Goal: Information Seeking & Learning: Learn about a topic

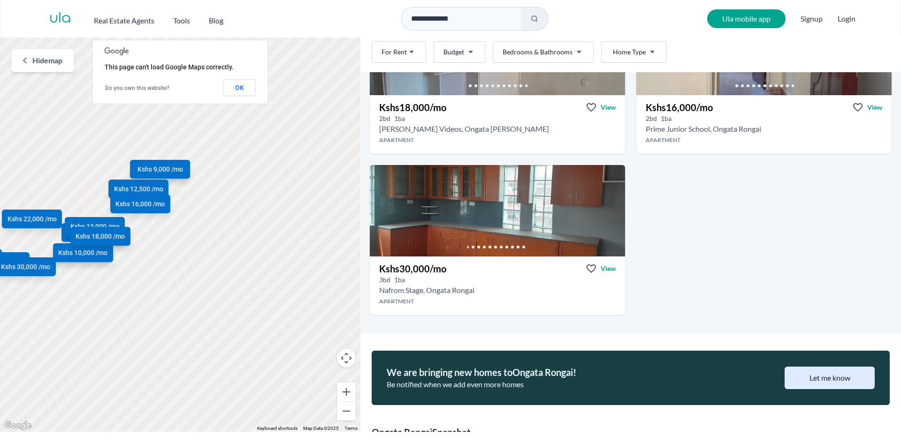
scroll to position [1416, 0]
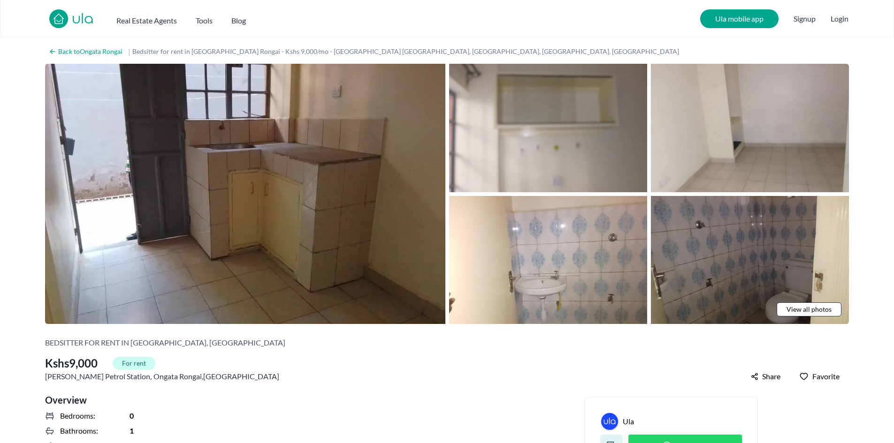
click at [819, 310] on span "View all photos" at bounding box center [808, 309] width 45 height 9
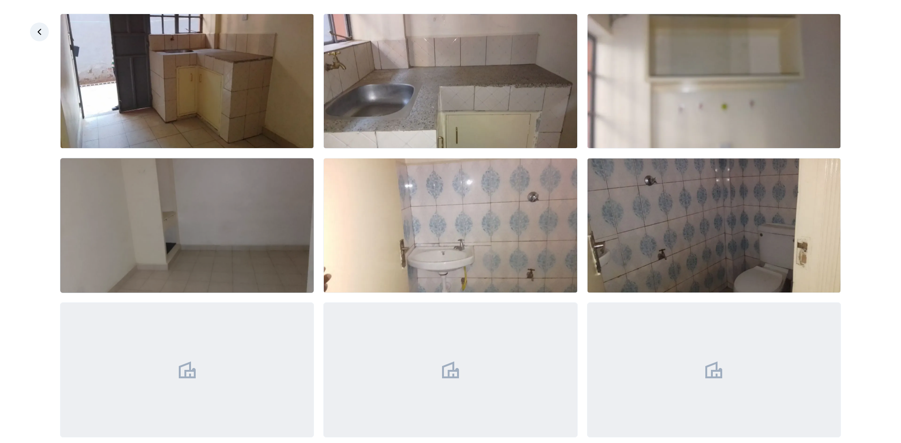
scroll to position [56, 0]
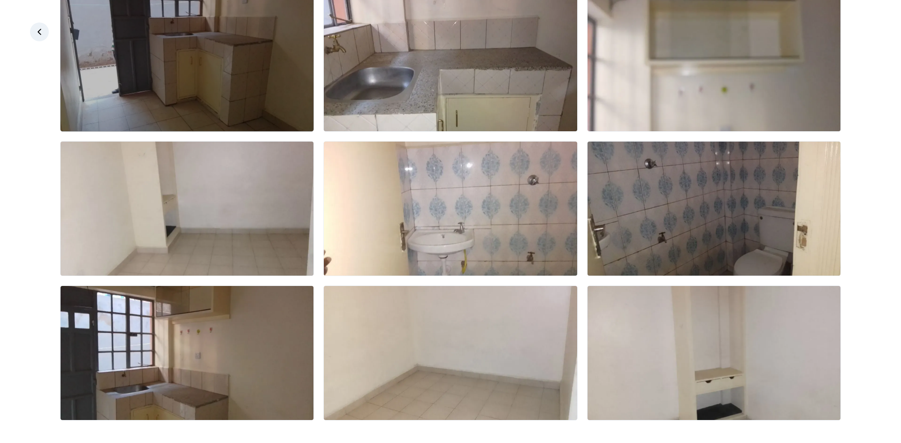
click at [243, 111] on img at bounding box center [187, 64] width 253 height 134
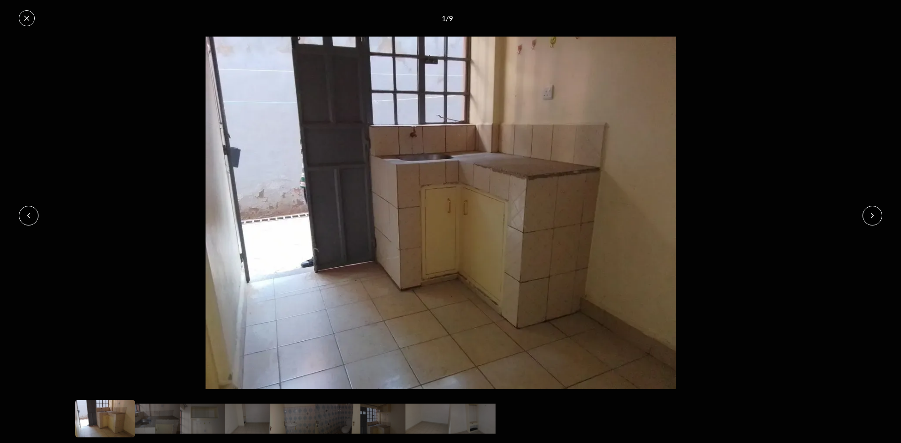
click at [866, 225] on img at bounding box center [440, 213] width 881 height 353
click at [873, 218] on icon at bounding box center [873, 216] width 8 height 8
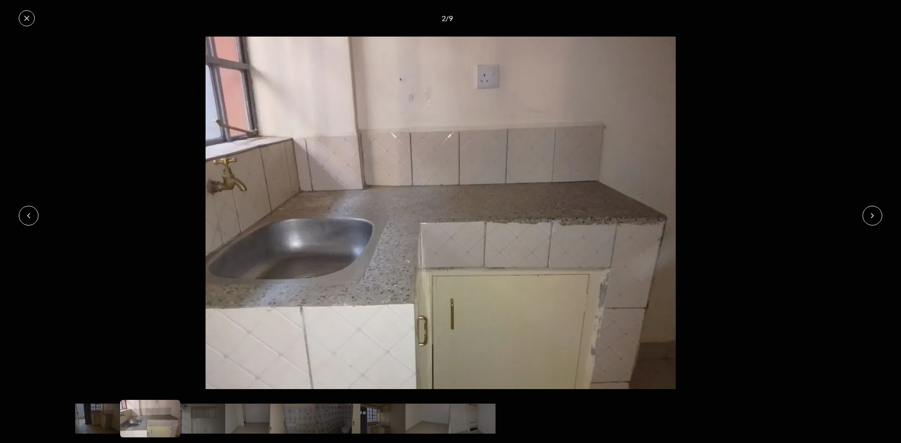
click at [873, 218] on icon at bounding box center [873, 216] width 8 height 8
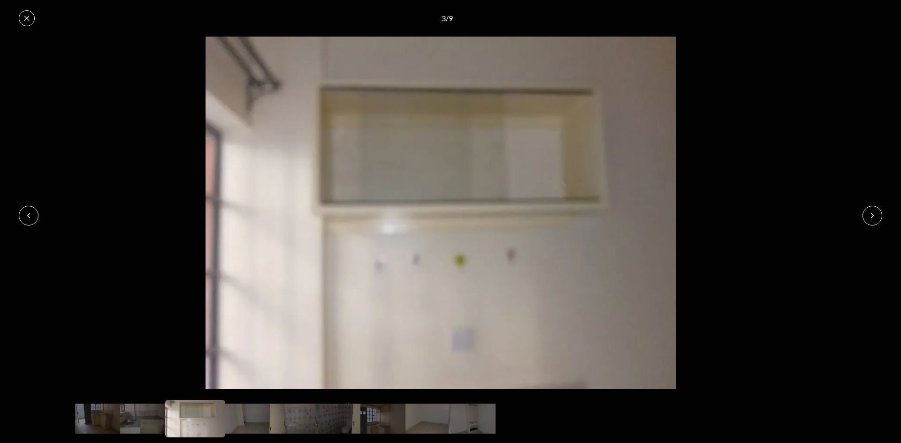
click at [873, 218] on icon at bounding box center [873, 216] width 8 height 8
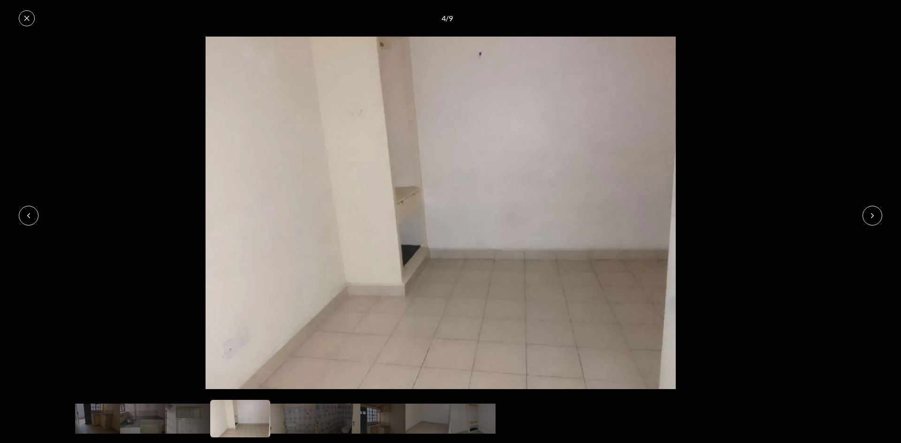
click at [873, 218] on icon at bounding box center [873, 216] width 8 height 8
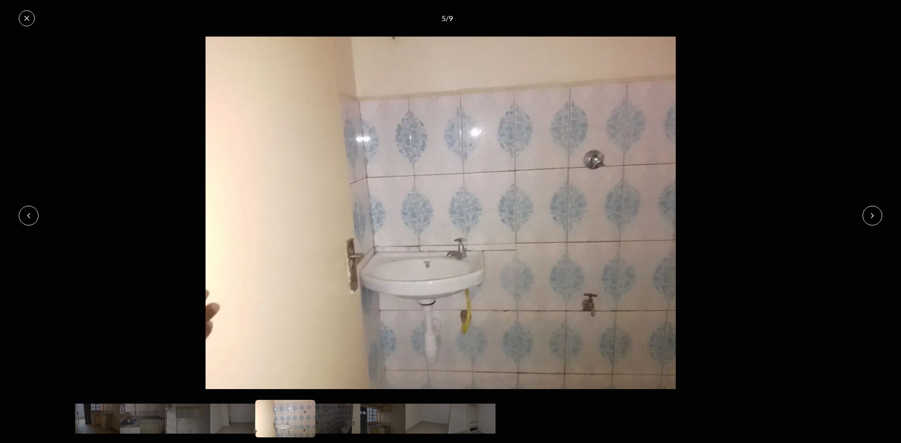
click at [873, 218] on icon at bounding box center [873, 216] width 8 height 8
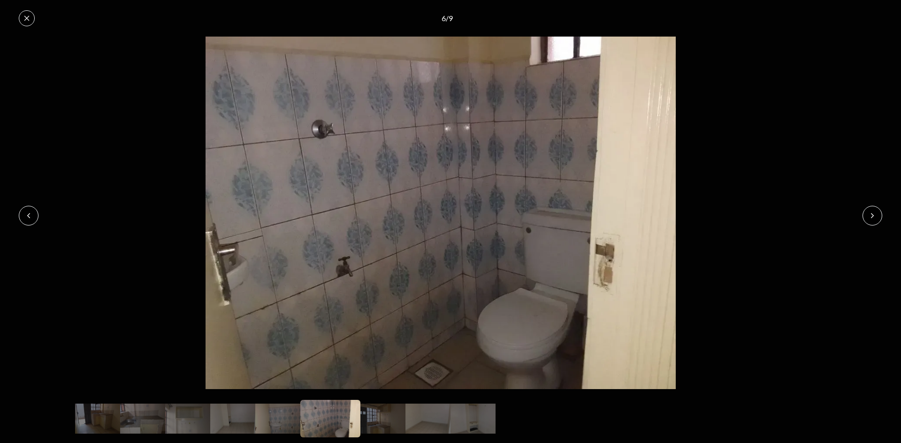
click at [873, 218] on icon at bounding box center [873, 216] width 8 height 8
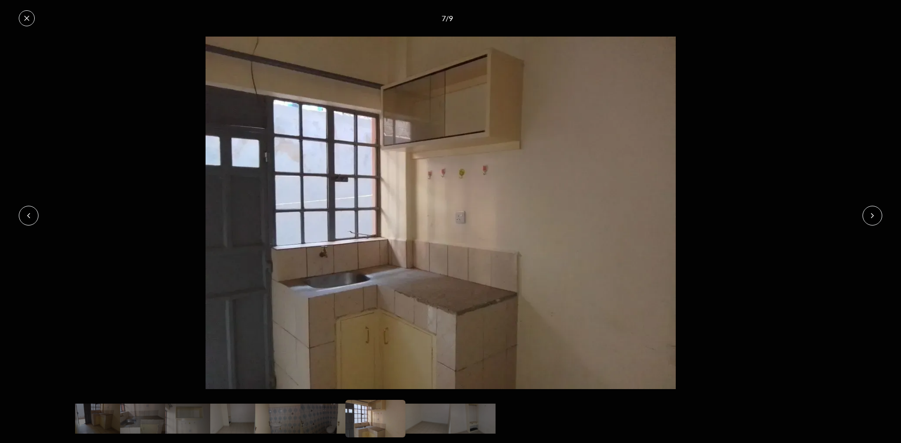
click at [872, 219] on icon at bounding box center [873, 216] width 8 height 8
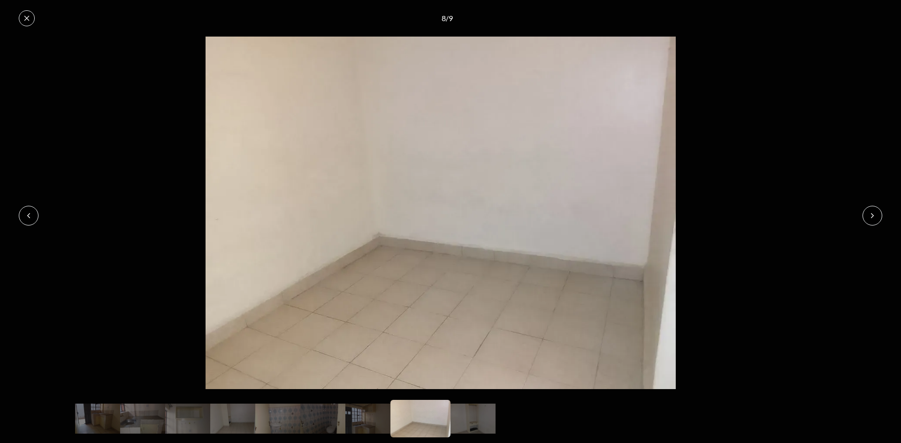
click at [872, 219] on icon at bounding box center [873, 216] width 8 height 8
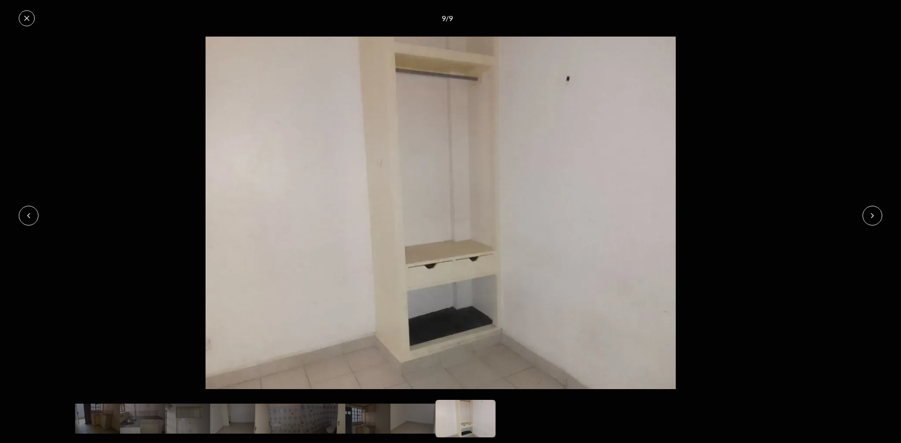
click at [872, 219] on icon at bounding box center [873, 216] width 8 height 8
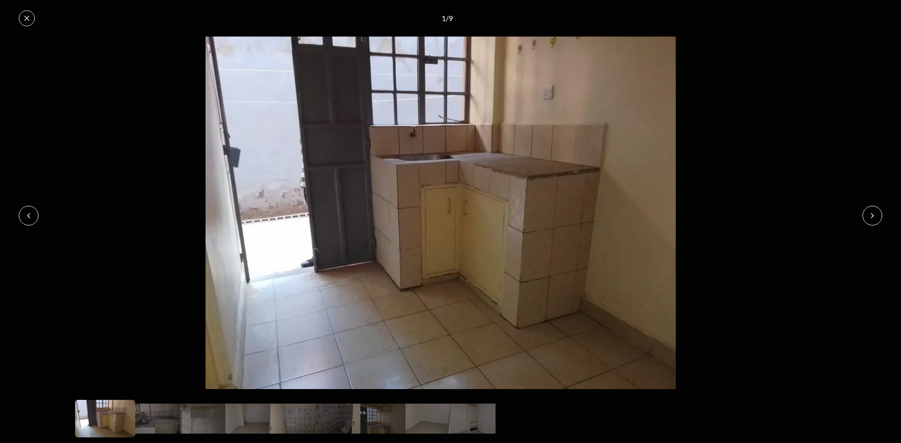
click at [872, 219] on icon at bounding box center [873, 216] width 8 height 8
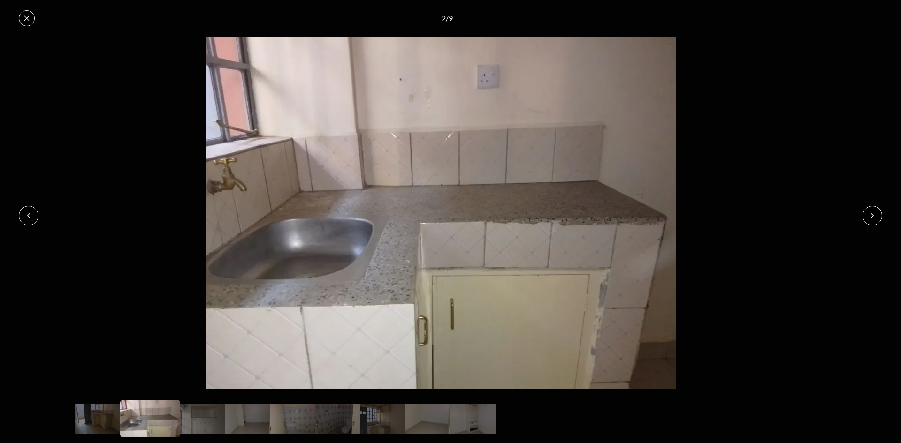
click at [871, 219] on icon at bounding box center [873, 216] width 8 height 8
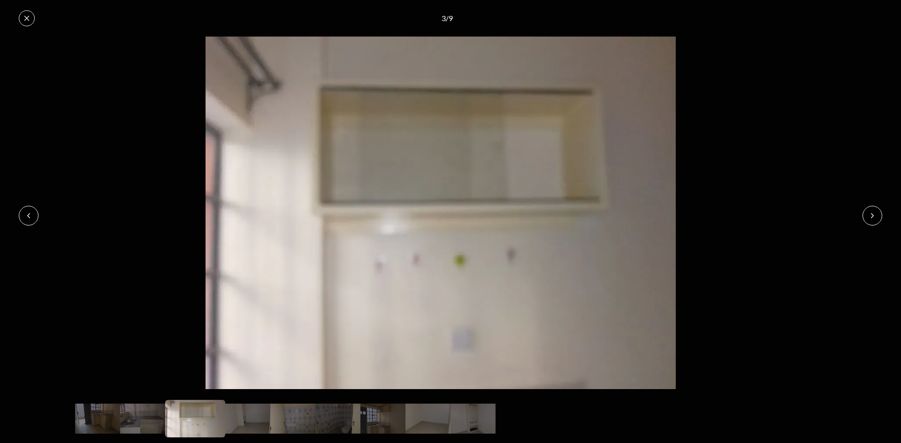
click at [871, 219] on icon at bounding box center [873, 216] width 8 height 8
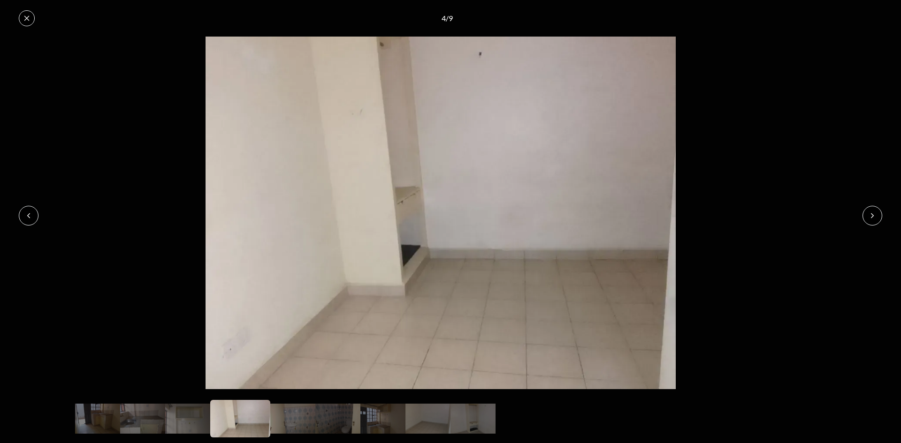
click at [23, 25] on button at bounding box center [27, 18] width 16 height 16
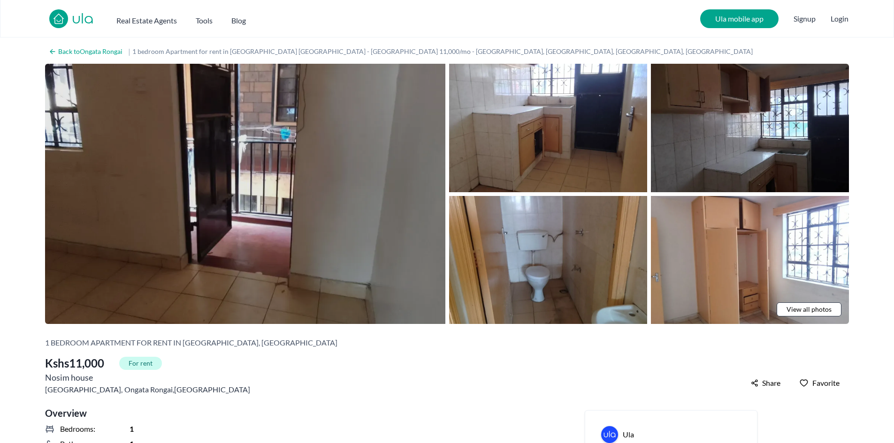
click at [345, 216] on img at bounding box center [245, 194] width 400 height 260
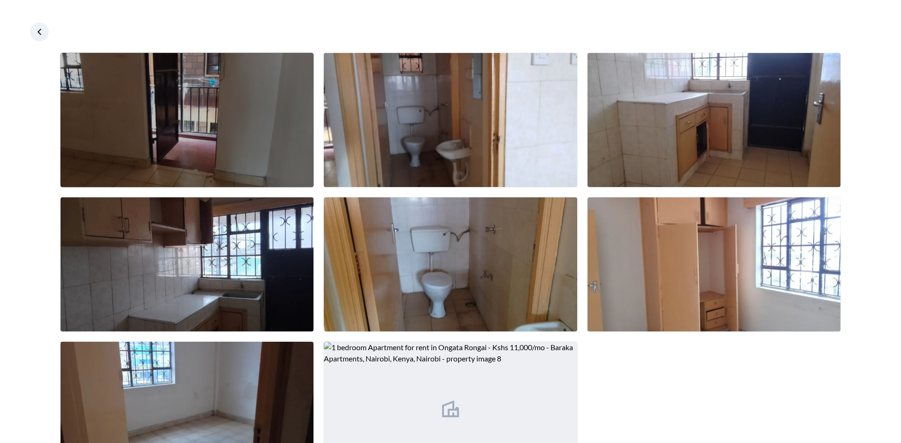
click at [244, 125] on img at bounding box center [187, 120] width 253 height 134
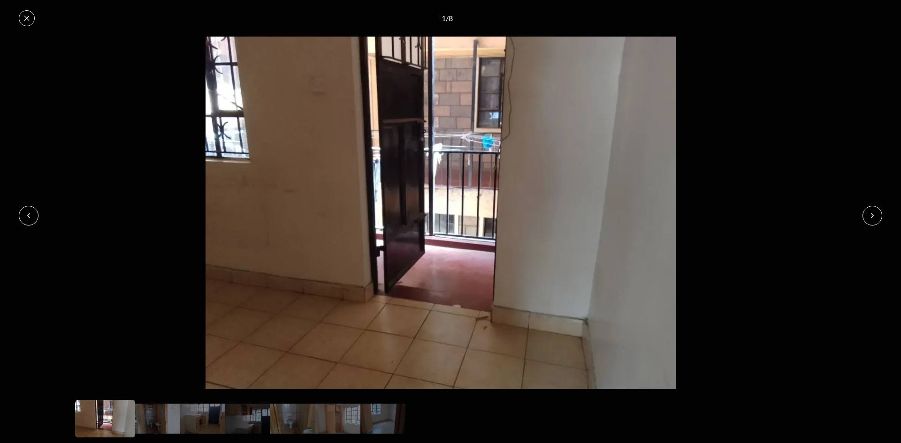
click at [863, 216] on button at bounding box center [872, 216] width 20 height 20
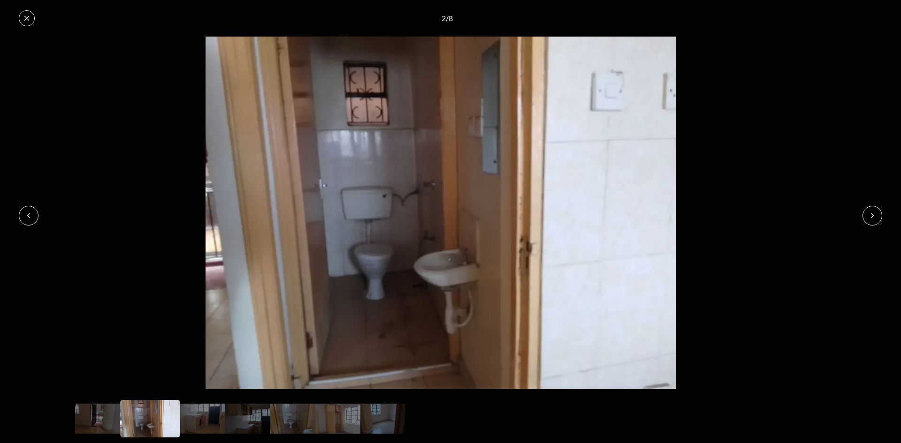
click at [863, 216] on button at bounding box center [872, 216] width 20 height 20
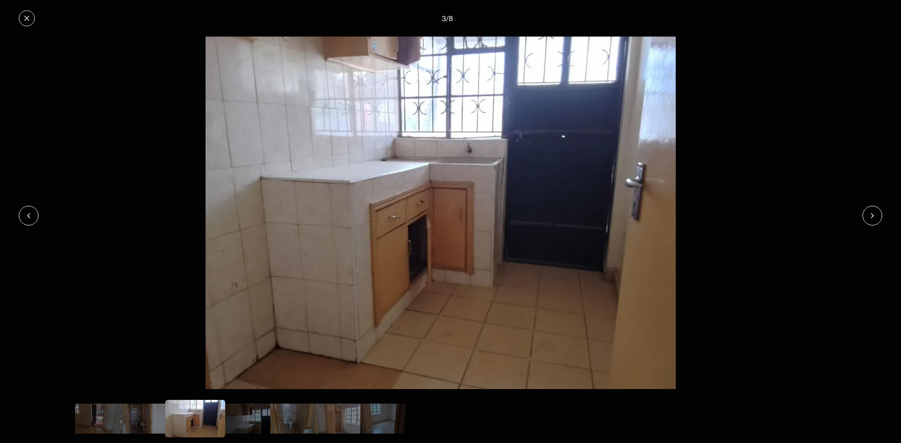
click at [864, 216] on button at bounding box center [872, 216] width 20 height 20
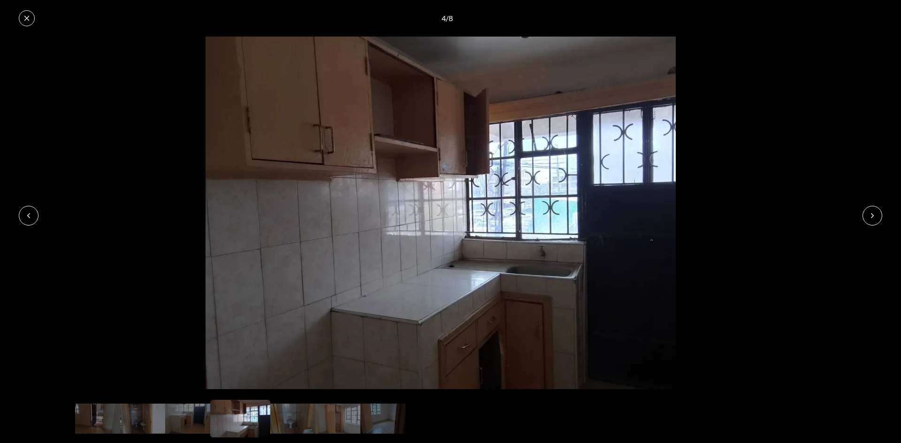
click at [864, 216] on button at bounding box center [872, 216] width 20 height 20
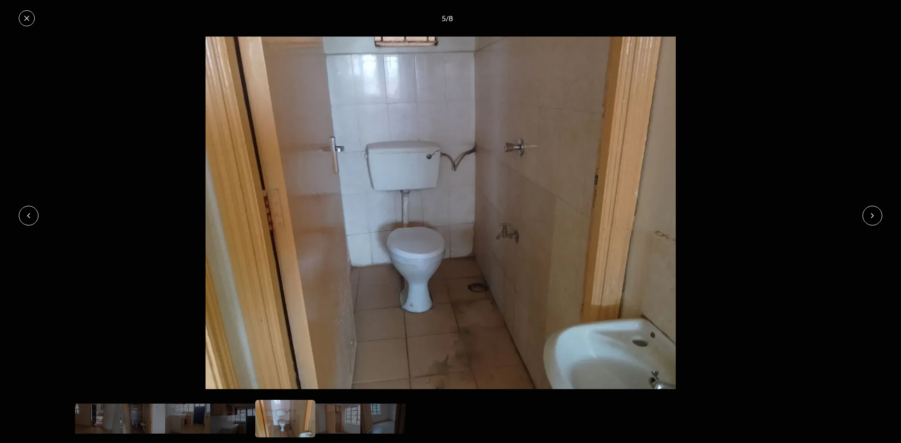
click at [864, 216] on button at bounding box center [872, 216] width 20 height 20
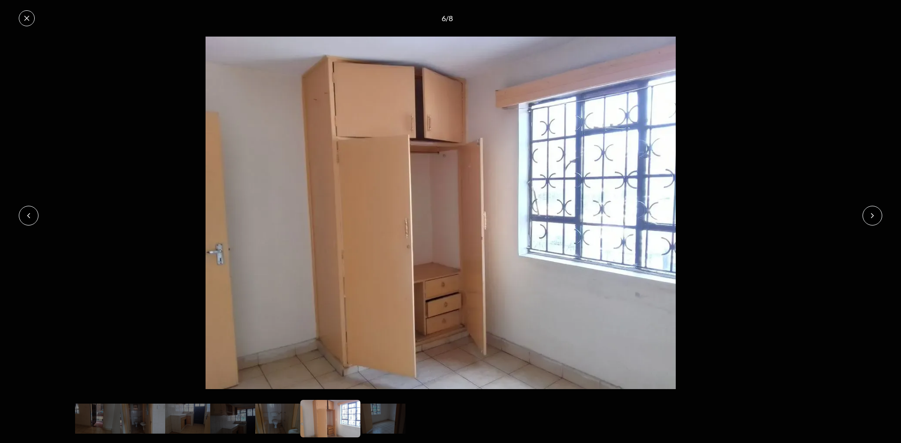
click at [29, 209] on button at bounding box center [29, 216] width 20 height 20
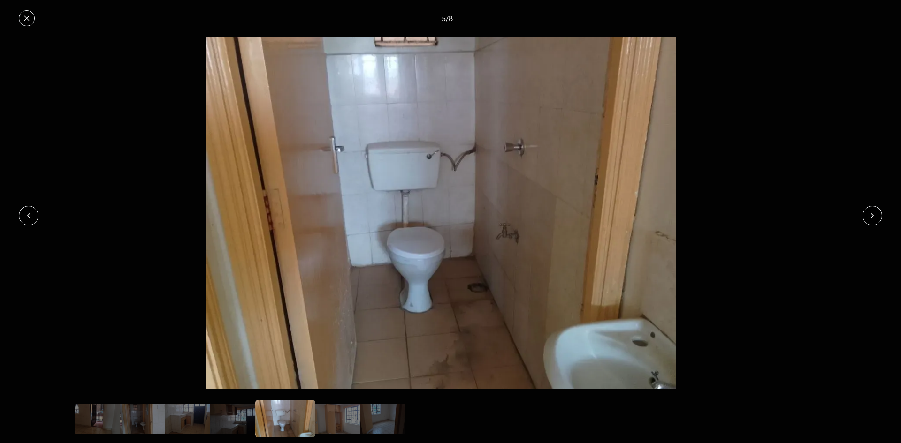
click at [34, 206] on img at bounding box center [440, 213] width 881 height 353
click at [31, 221] on button at bounding box center [29, 216] width 20 height 20
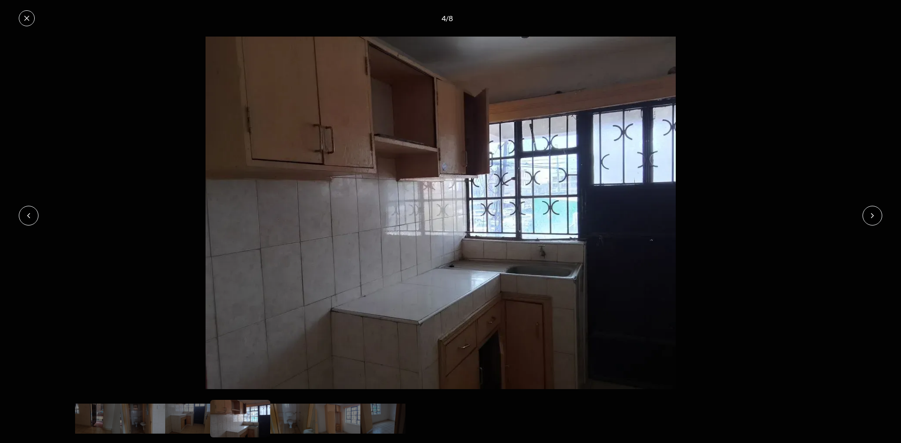
click at [872, 213] on icon at bounding box center [873, 216] width 8 height 8
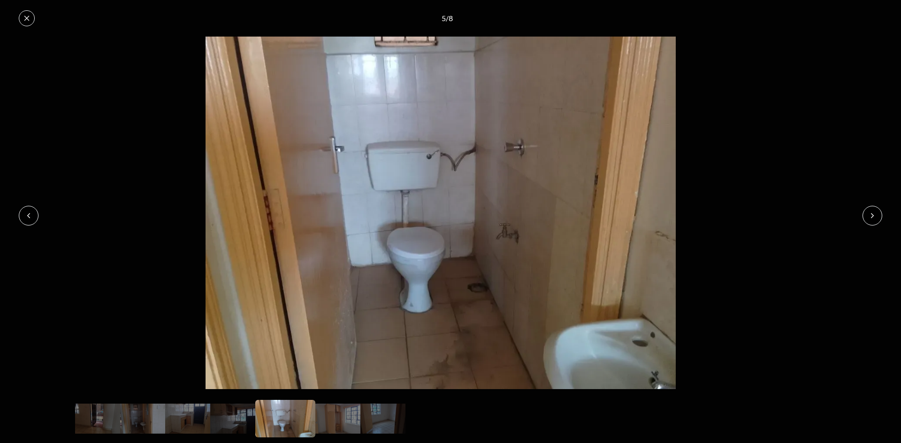
click at [868, 216] on button at bounding box center [872, 216] width 20 height 20
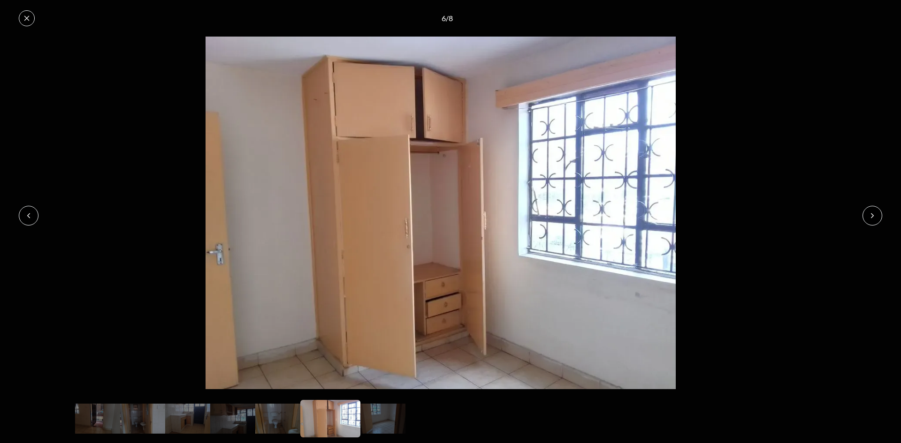
click at [866, 216] on button at bounding box center [872, 216] width 20 height 20
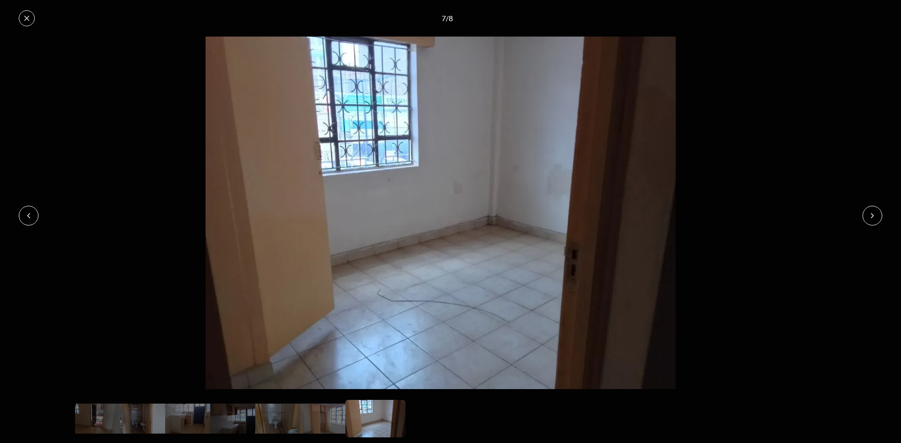
click at [866, 216] on button at bounding box center [872, 216] width 20 height 20
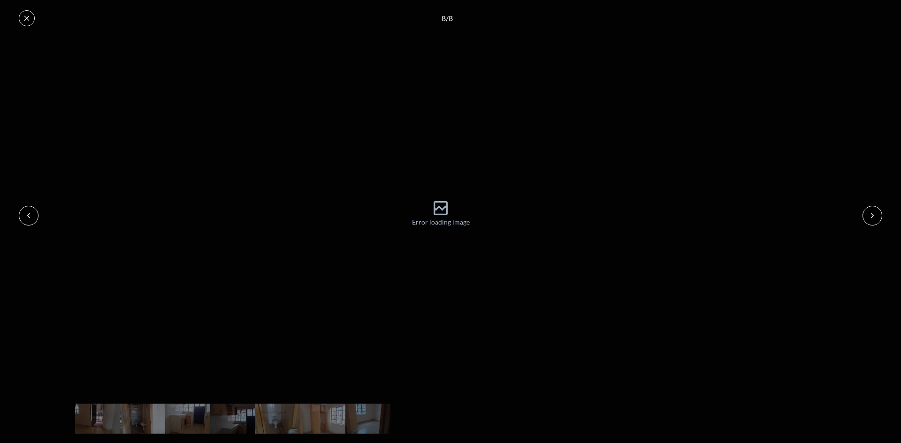
click at [34, 216] on button at bounding box center [29, 216] width 20 height 20
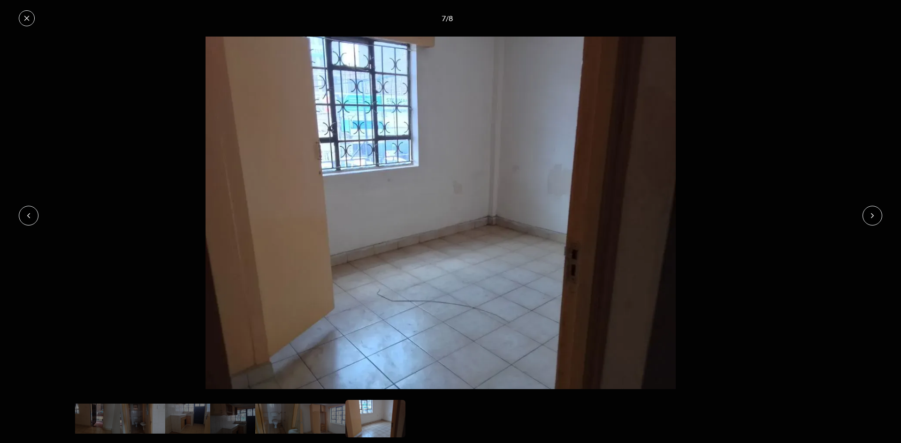
click at [45, 207] on img at bounding box center [440, 213] width 881 height 353
click at [30, 215] on icon at bounding box center [29, 216] width 8 height 8
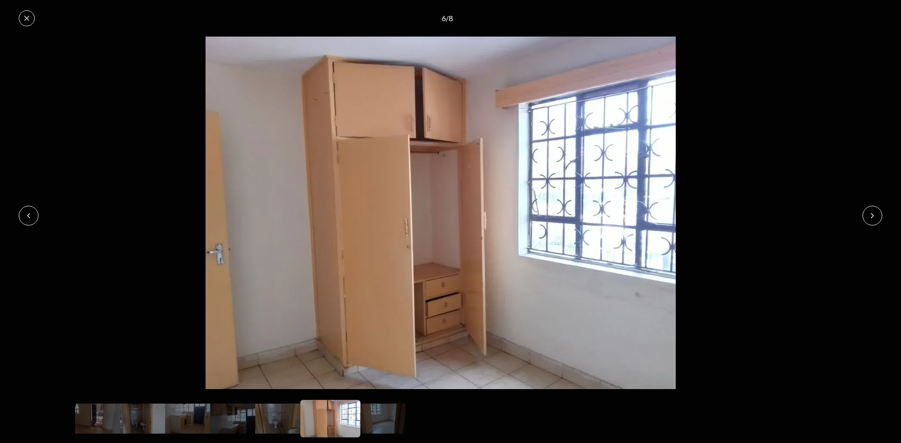
click at [30, 215] on icon at bounding box center [29, 216] width 8 height 8
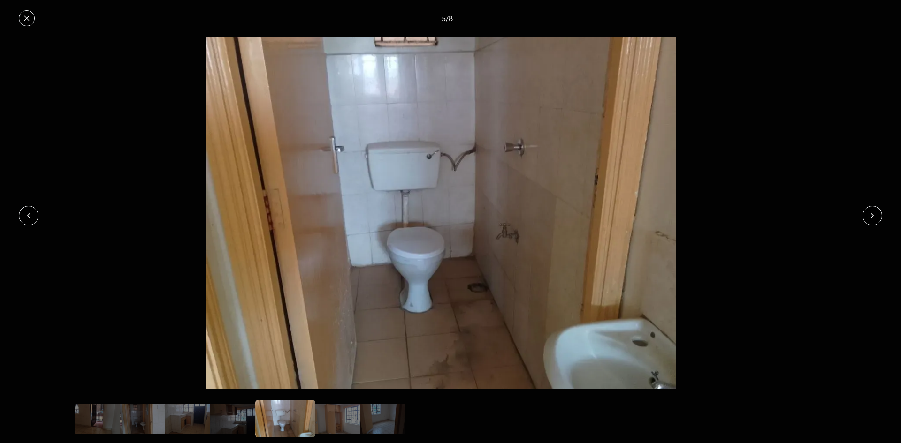
click at [30, 215] on icon at bounding box center [29, 216] width 8 height 8
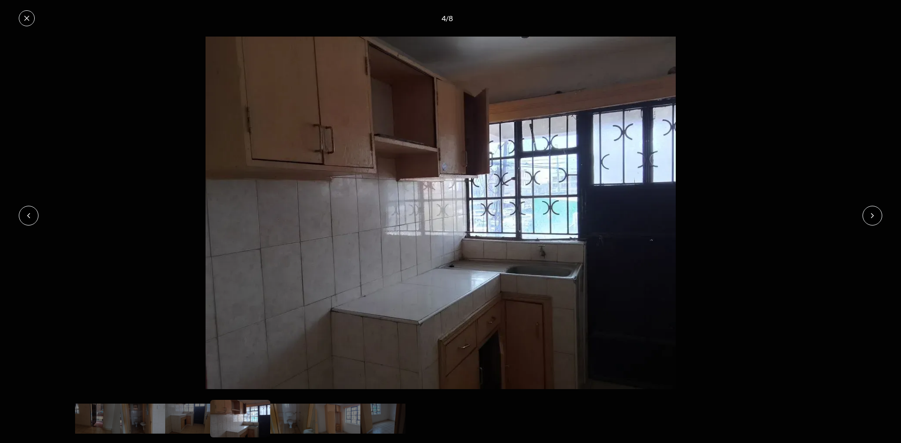
click at [30, 215] on icon at bounding box center [29, 216] width 8 height 8
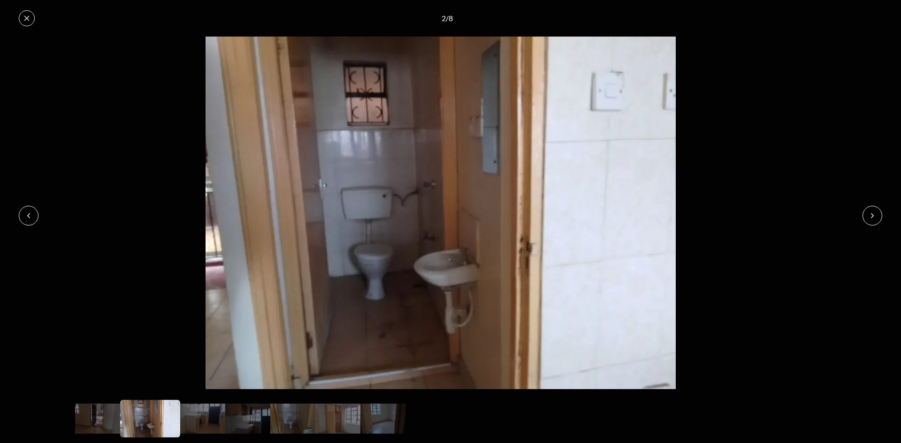
click at [30, 215] on icon at bounding box center [29, 216] width 8 height 8
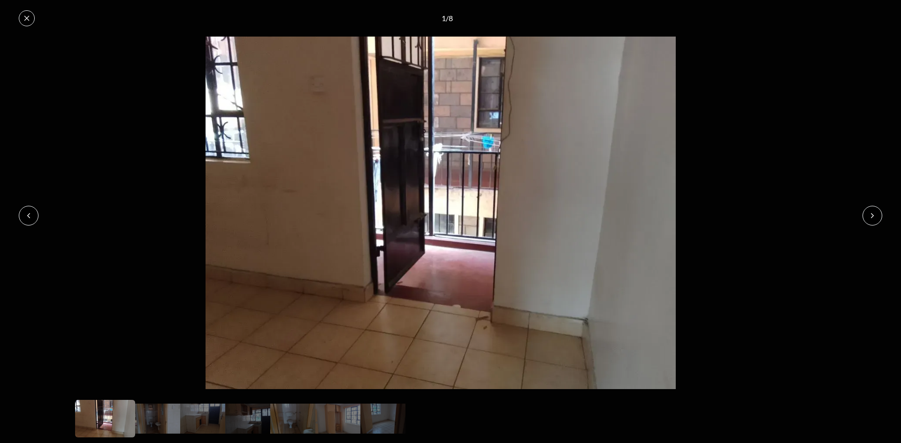
click at [30, 215] on icon at bounding box center [29, 216] width 8 height 8
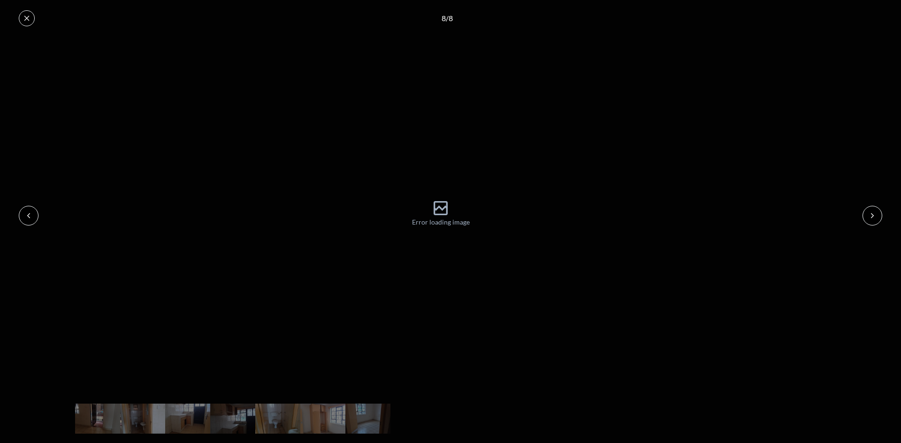
click at [30, 215] on icon at bounding box center [29, 216] width 8 height 8
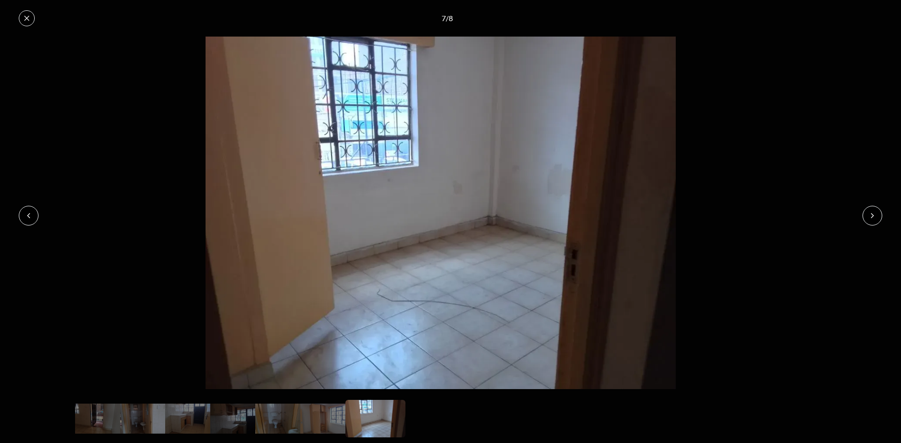
click at [32, 211] on button at bounding box center [29, 216] width 20 height 20
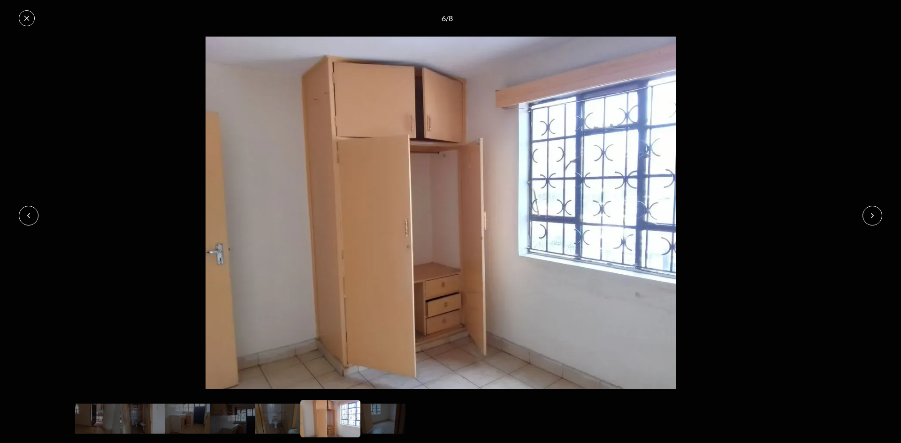
click at [32, 211] on button at bounding box center [29, 216] width 20 height 20
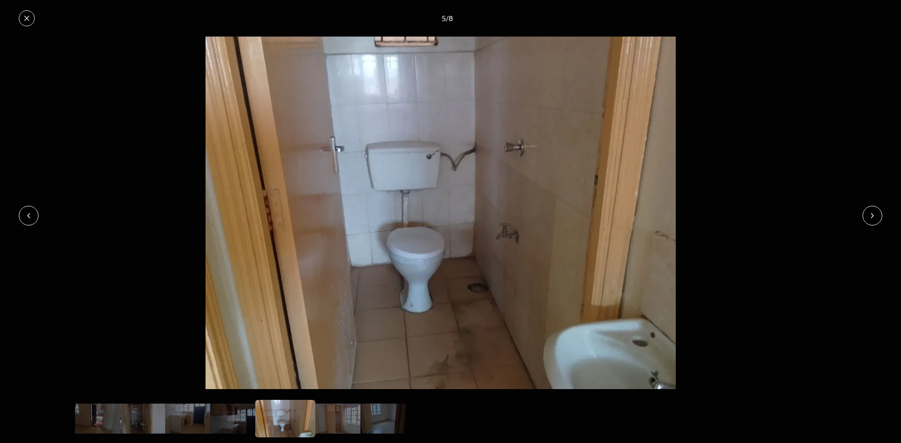
click at [863, 212] on button at bounding box center [872, 216] width 20 height 20
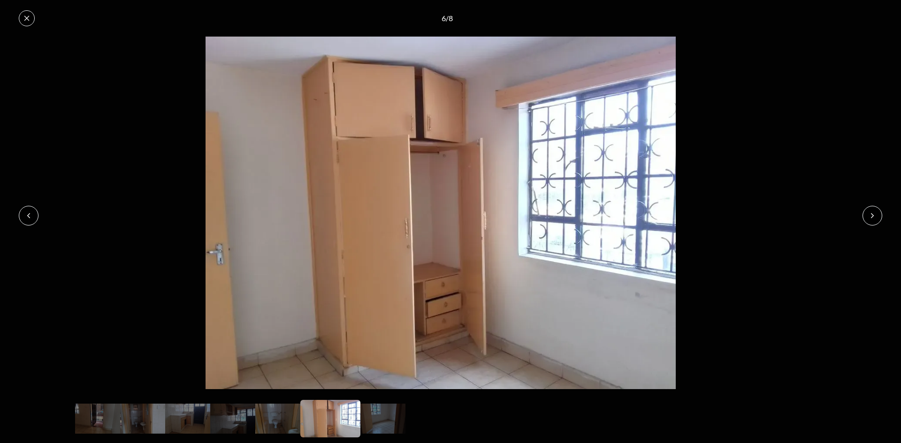
click at [862, 216] on img at bounding box center [440, 213] width 881 height 353
click at [873, 223] on button at bounding box center [872, 216] width 20 height 20
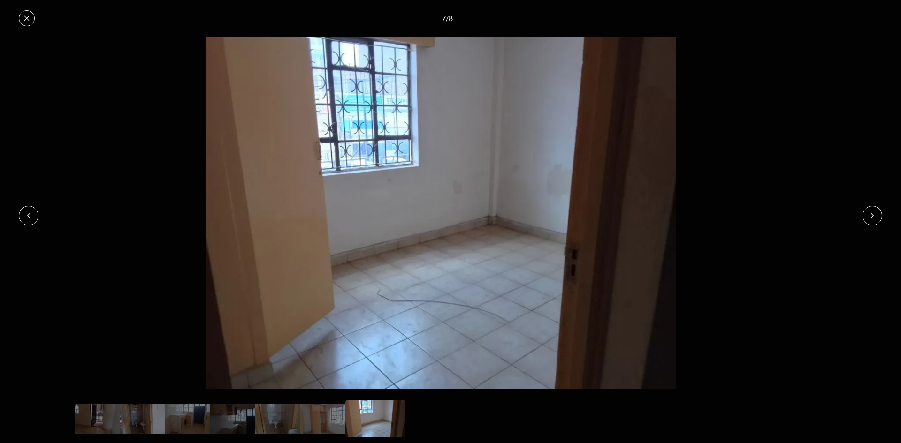
click at [866, 217] on button at bounding box center [872, 216] width 20 height 20
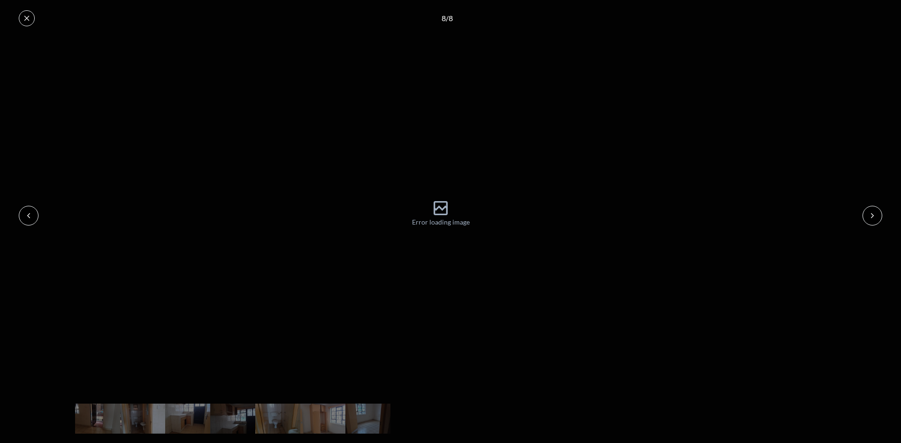
click at [34, 216] on button at bounding box center [29, 216] width 20 height 20
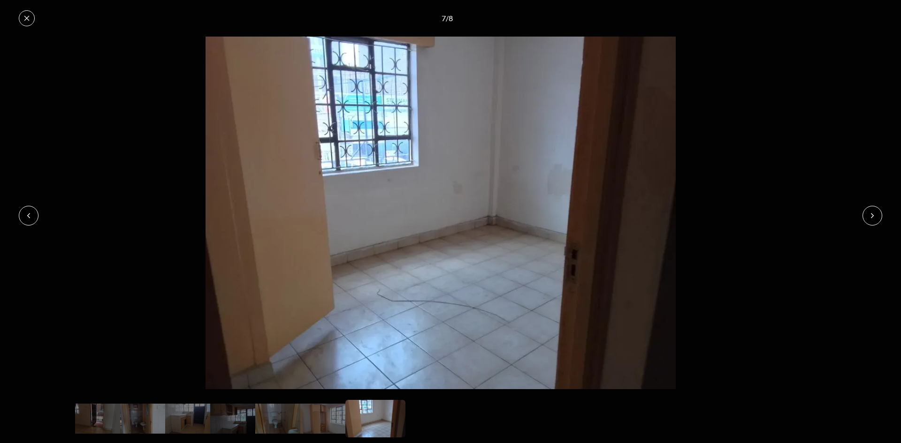
click at [26, 20] on icon at bounding box center [27, 19] width 8 height 8
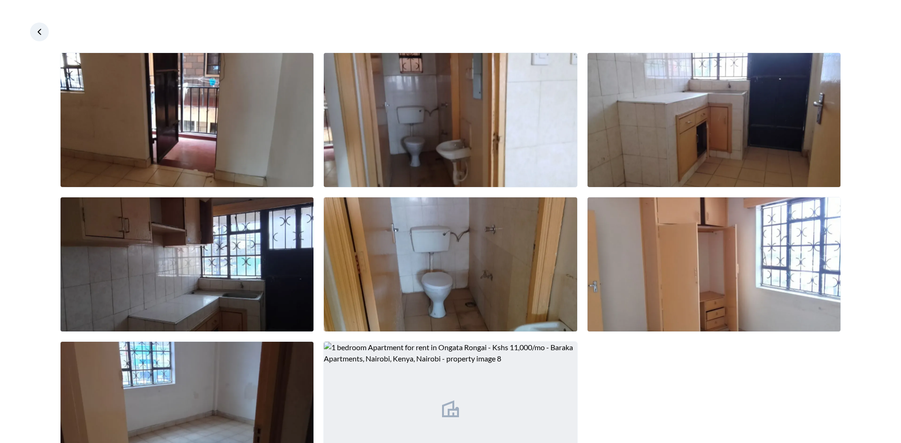
click at [37, 30] on icon at bounding box center [39, 31] width 9 height 9
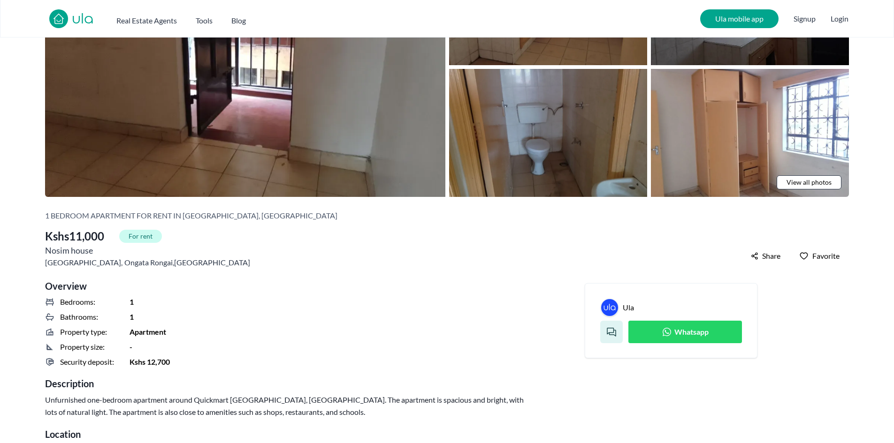
scroll to position [141, 0]
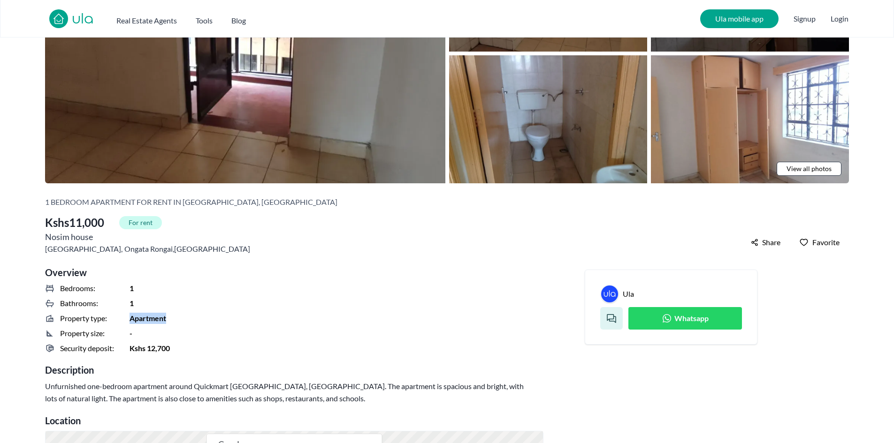
drag, startPoint x: 125, startPoint y: 317, endPoint x: 179, endPoint y: 319, distance: 54.0
click at [179, 319] on div "Property type: Apartment" at bounding box center [294, 318] width 498 height 11
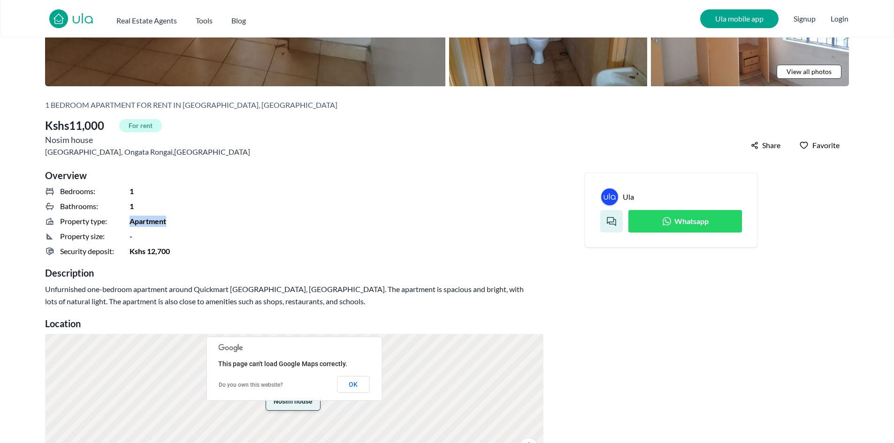
scroll to position [282, 0]
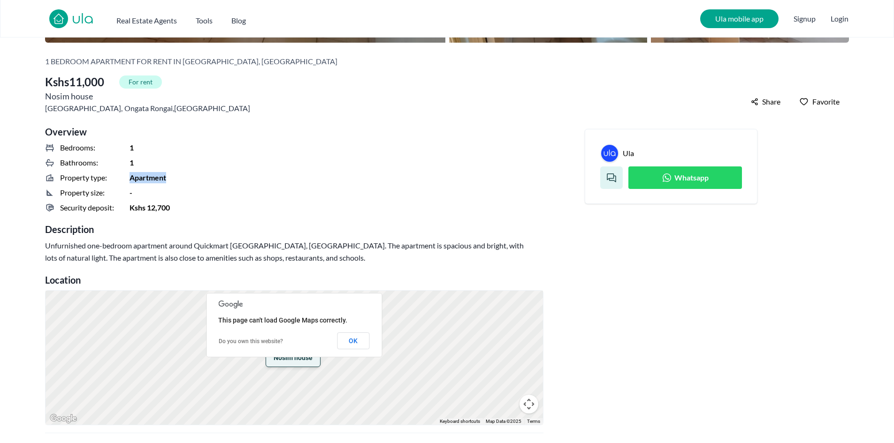
click at [659, 182] on link "Whatsapp" at bounding box center [685, 178] width 114 height 23
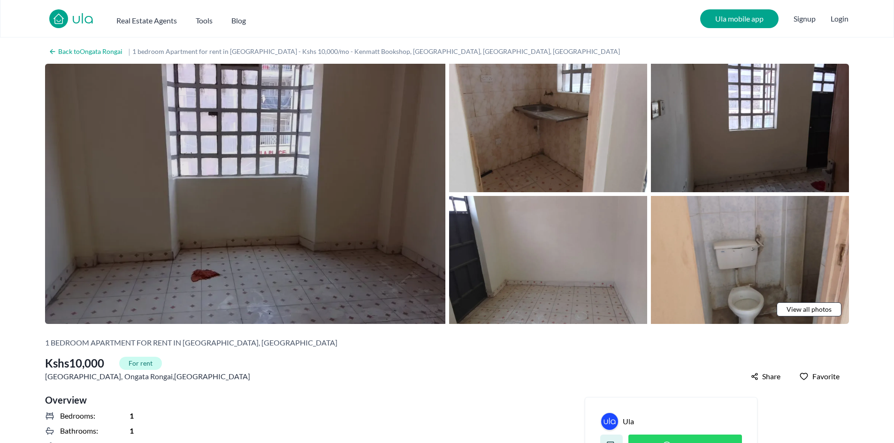
click at [411, 185] on img at bounding box center [245, 194] width 400 height 260
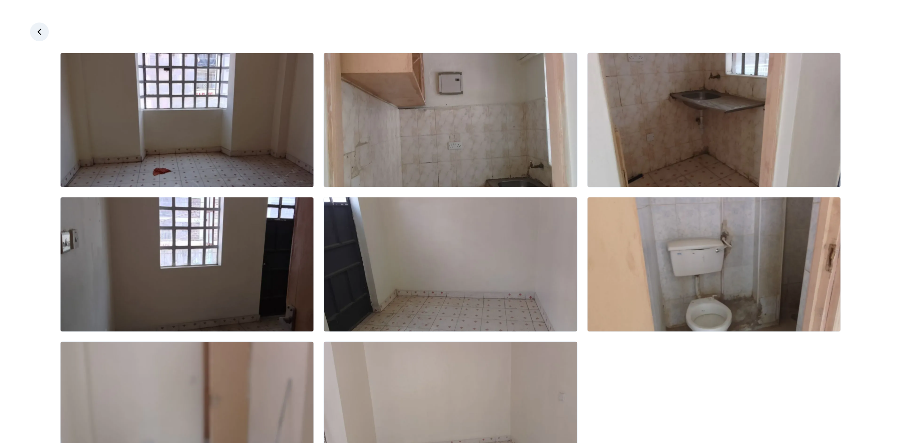
click at [44, 32] on link at bounding box center [39, 32] width 19 height 19
